Goal: Find specific page/section: Find specific page/section

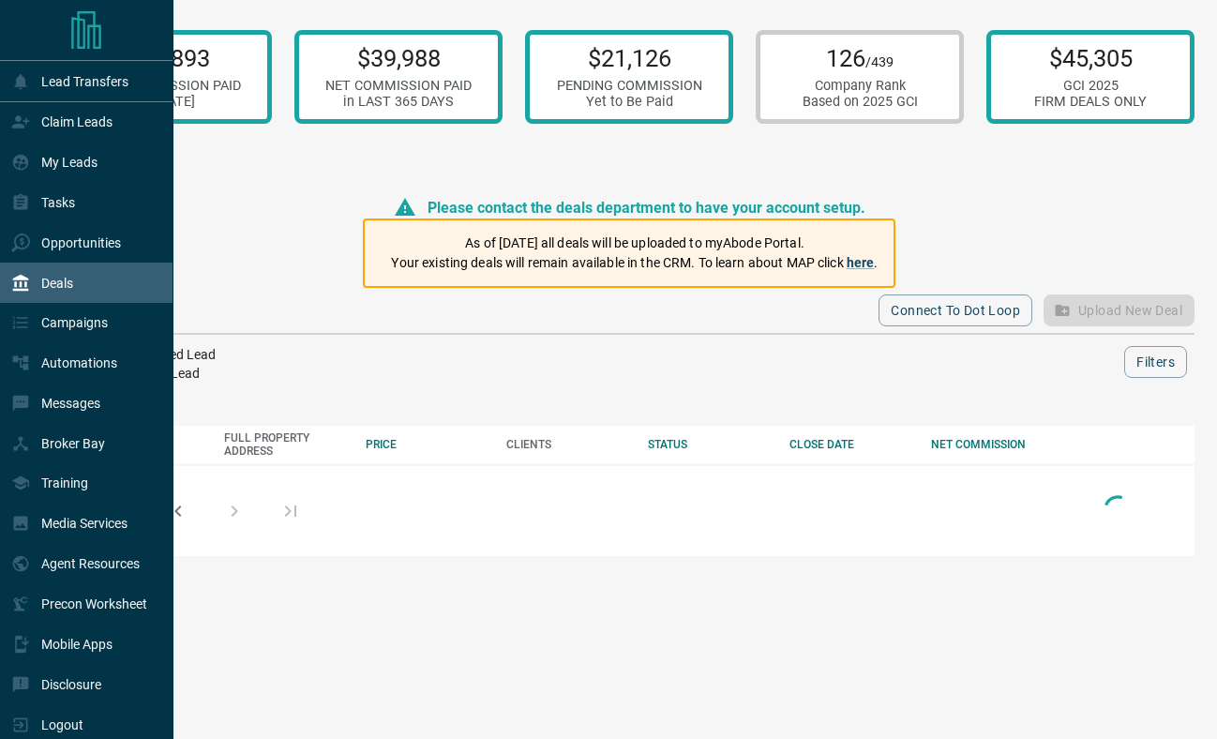
click at [43, 213] on div "Tasks" at bounding box center [43, 202] width 64 height 31
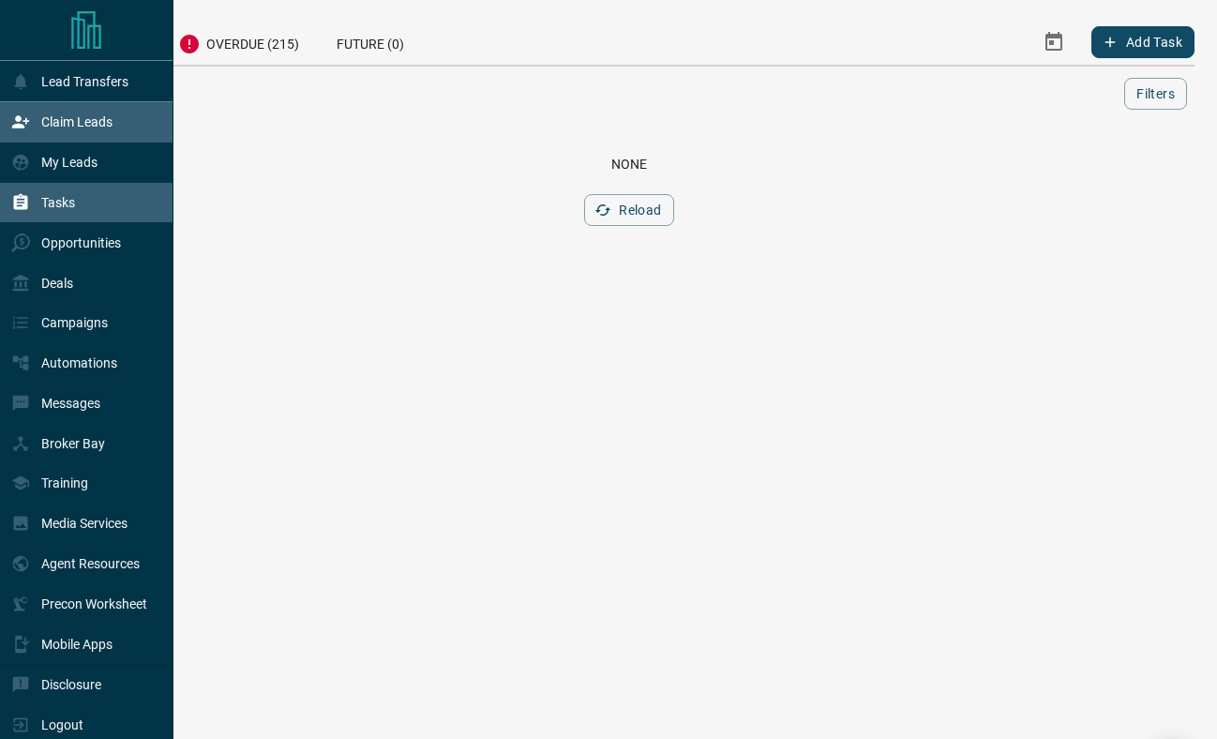
click at [78, 135] on div "Claim Leads" at bounding box center [61, 122] width 101 height 31
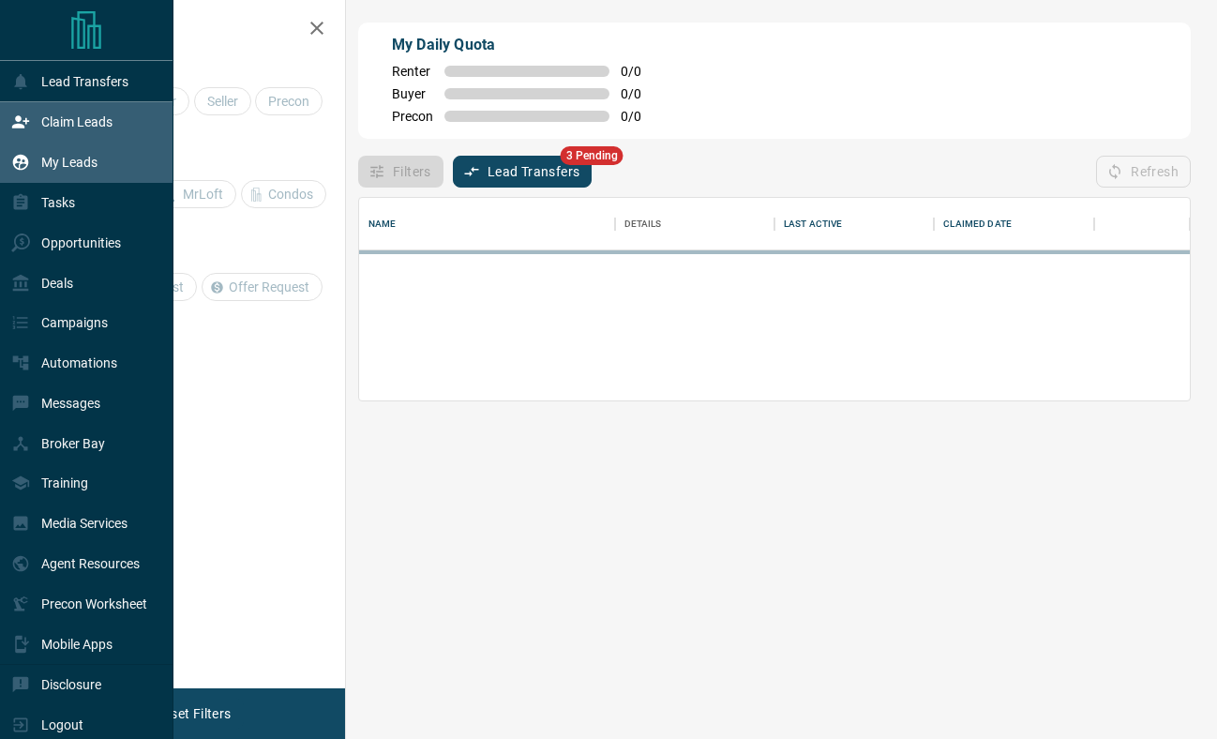
scroll to position [127, 831]
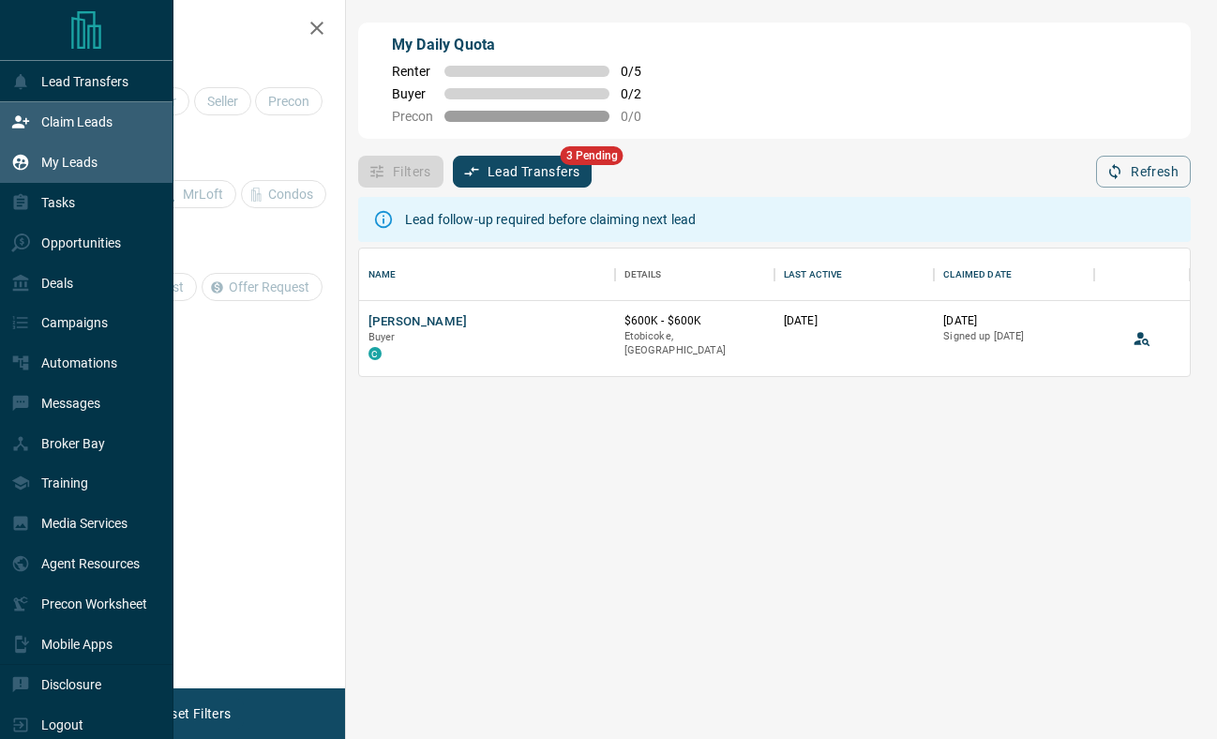
click at [83, 156] on p "My Leads" at bounding box center [69, 162] width 56 height 15
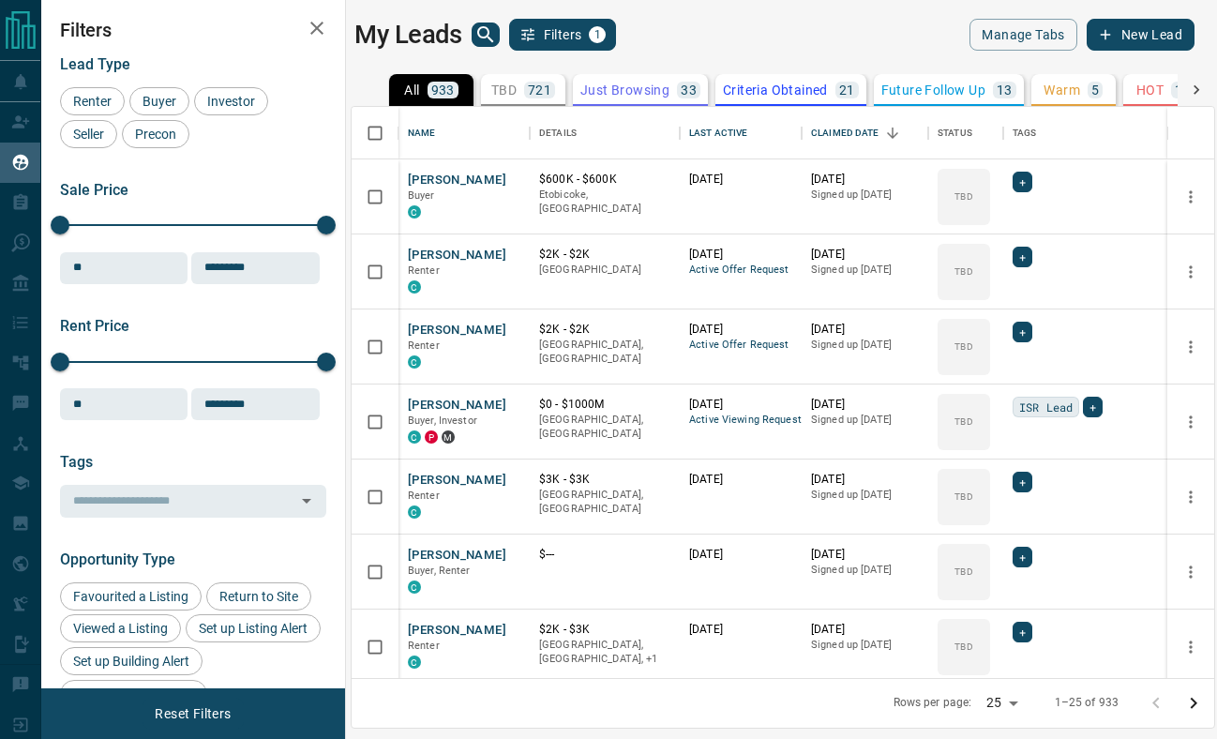
scroll to position [571, 862]
click at [709, 142] on div "Last Active" at bounding box center [718, 133] width 58 height 52
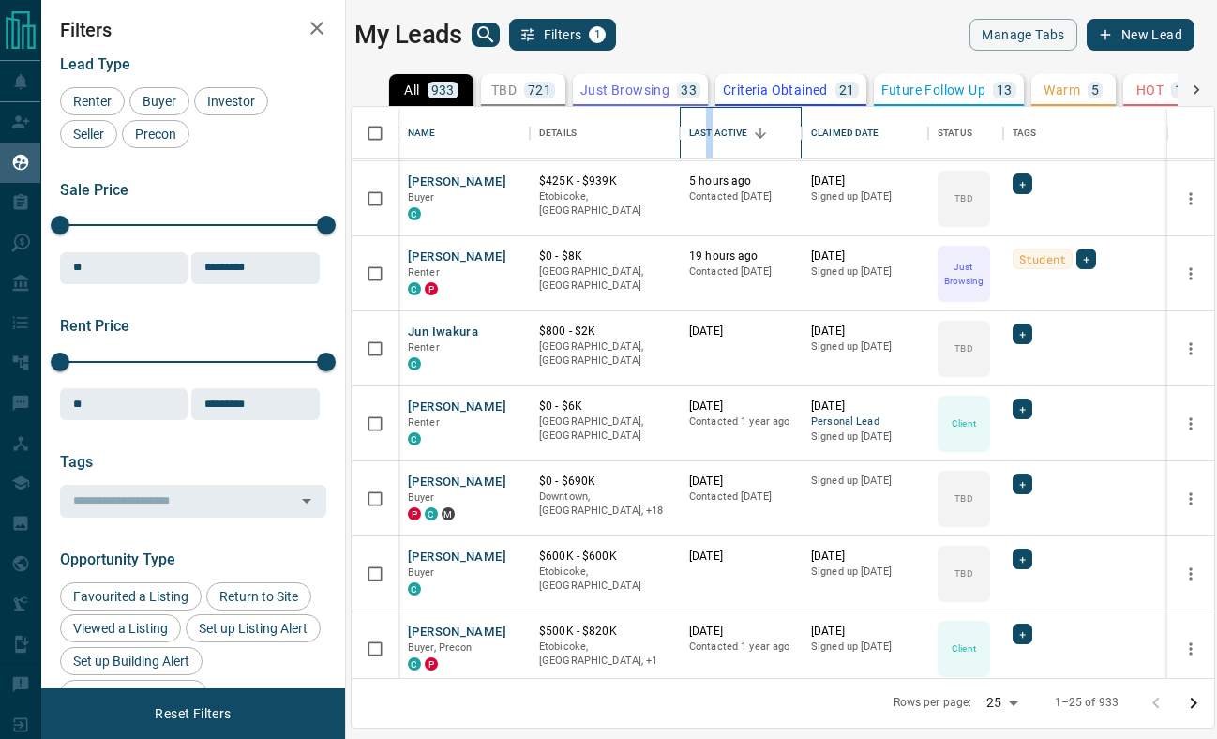
scroll to position [209, 0]
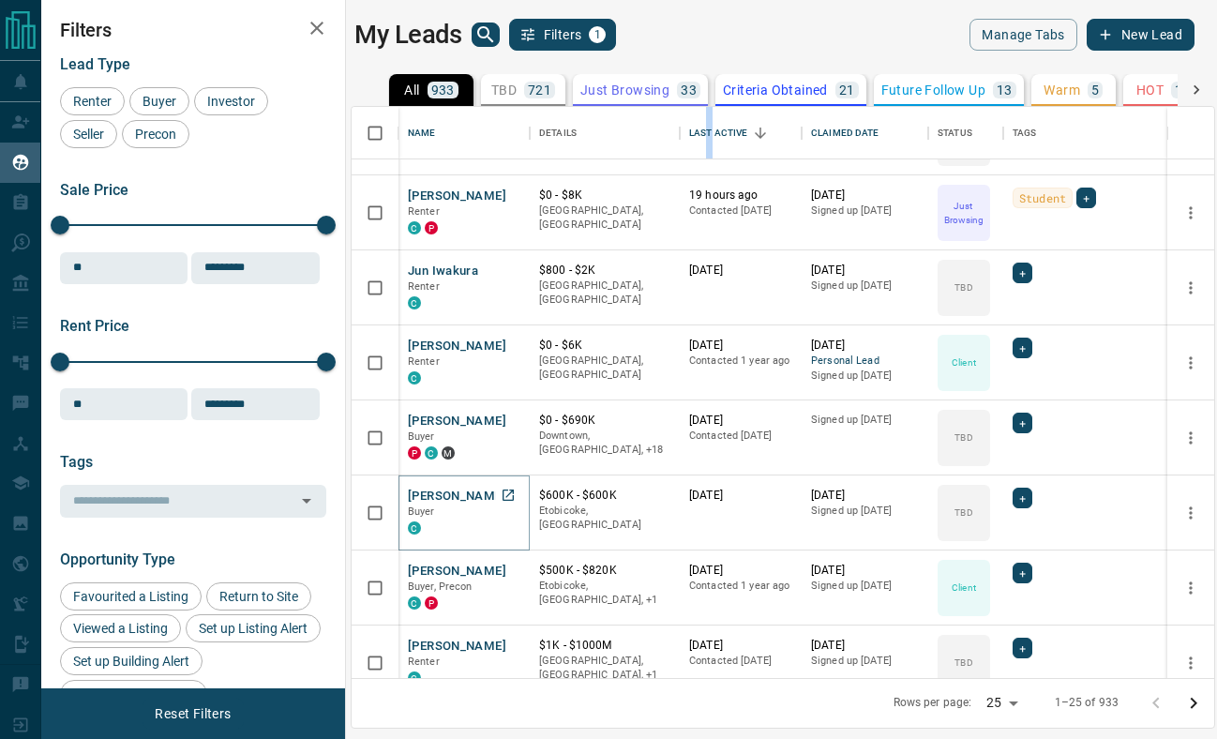
click at [448, 487] on button "[PERSON_NAME]" at bounding box center [457, 496] width 98 height 18
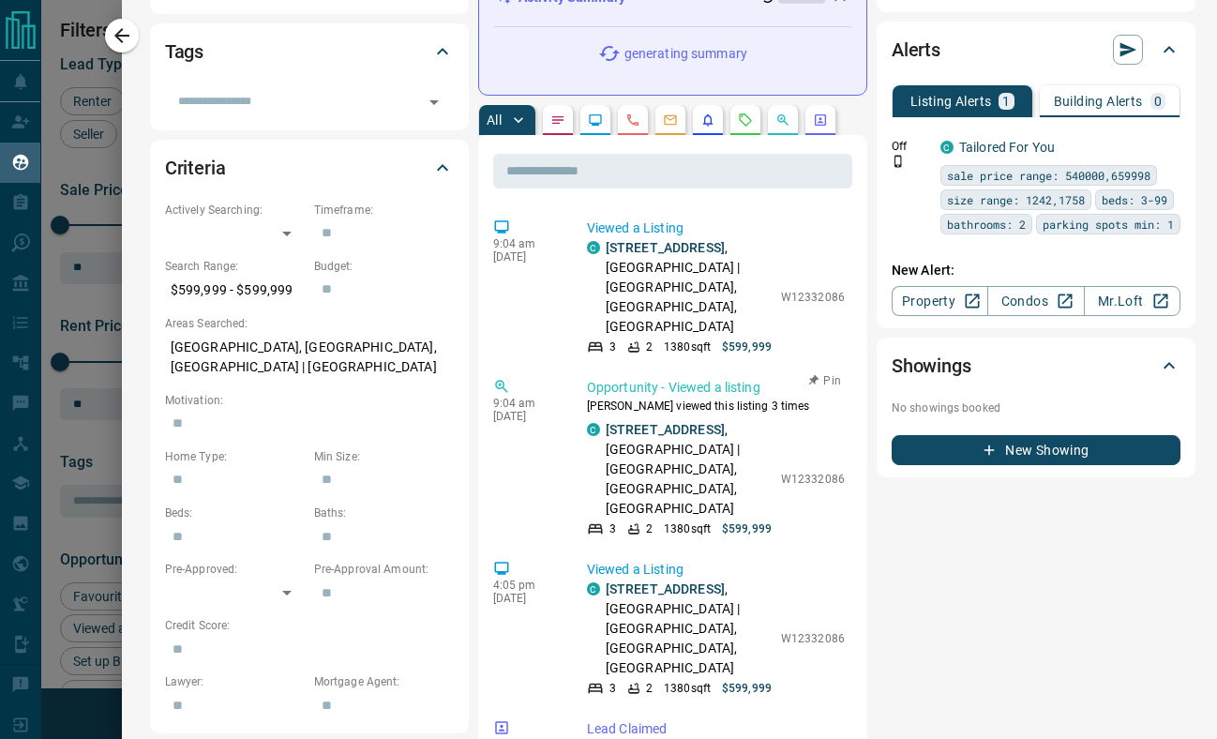
scroll to position [412, 0]
